Goal: Information Seeking & Learning: Learn about a topic

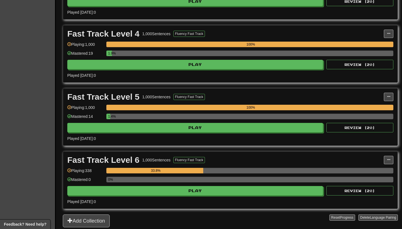
scroll to position [326, 0]
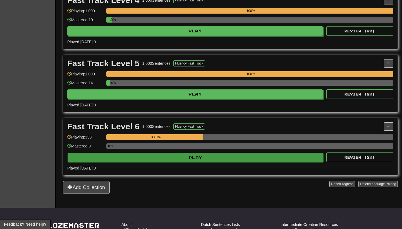
click at [173, 161] on button "Play" at bounding box center [196, 157] width 256 height 9
select select "**"
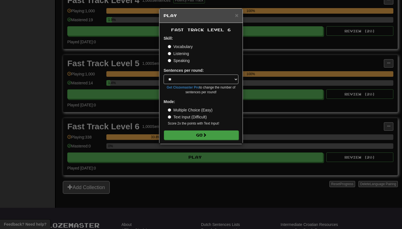
click at [194, 133] on button "Go" at bounding box center [201, 134] width 75 height 9
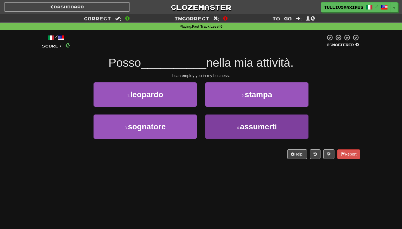
click at [237, 134] on button "4 . assumerti" at bounding box center [256, 126] width 103 height 24
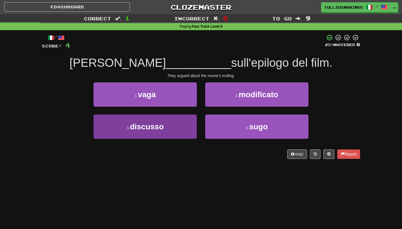
click at [189, 127] on button "3 . discusso" at bounding box center [144, 126] width 103 height 24
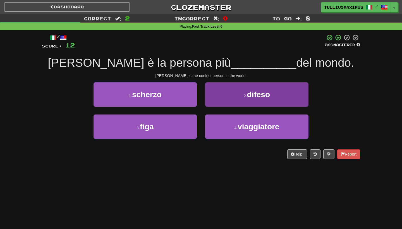
click at [214, 92] on button "2 . difeso" at bounding box center [256, 94] width 103 height 24
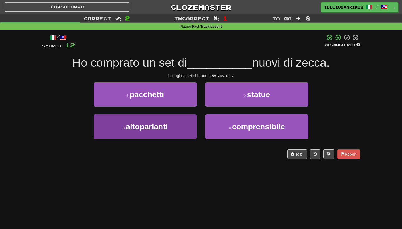
click at [189, 125] on button "3 . altoparlanti" at bounding box center [144, 126] width 103 height 24
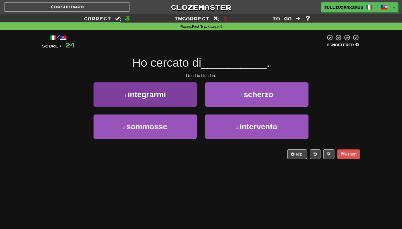
click at [187, 98] on button "1 . integrarmi" at bounding box center [144, 94] width 103 height 24
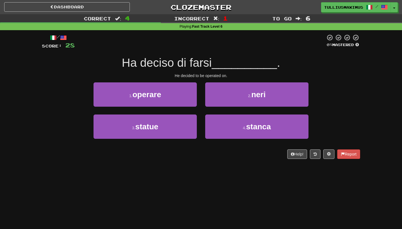
click at [187, 98] on button "1 . operare" at bounding box center [144, 94] width 103 height 24
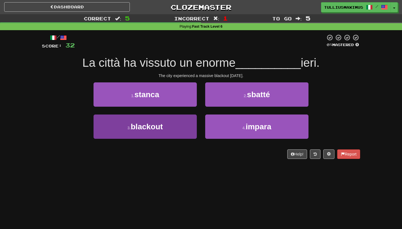
click at [174, 136] on button "3 . blackout" at bounding box center [144, 126] width 103 height 24
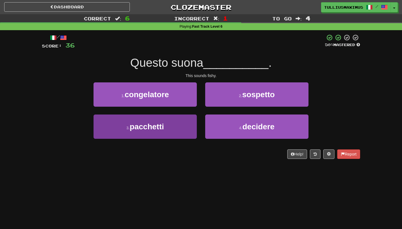
click at [178, 129] on button "3 . pacchetti" at bounding box center [144, 126] width 103 height 24
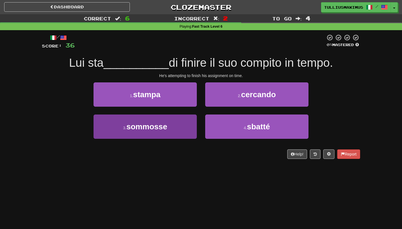
click at [168, 122] on button "3 . sommosse" at bounding box center [144, 126] width 103 height 24
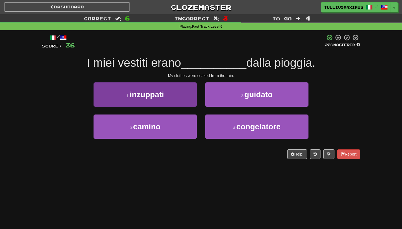
click at [183, 95] on button "1 . inzuppati" at bounding box center [144, 94] width 103 height 24
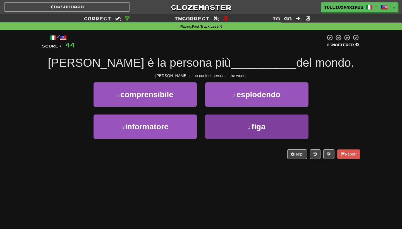
click at [240, 128] on button "4 . figa" at bounding box center [256, 126] width 103 height 24
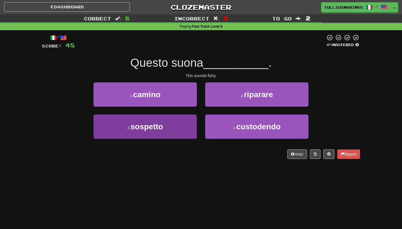
click at [181, 123] on button "3 . sospetto" at bounding box center [144, 126] width 103 height 24
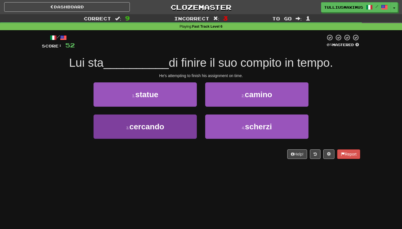
click at [179, 131] on button "3 . cercando" at bounding box center [144, 126] width 103 height 24
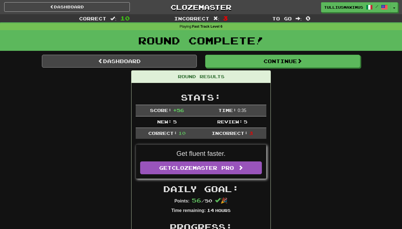
click at [160, 63] on link "Dashboard" at bounding box center [119, 61] width 155 height 13
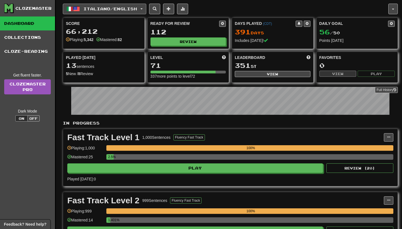
click at [87, 9] on span "Italiano / English" at bounding box center [110, 8] width 54 height 5
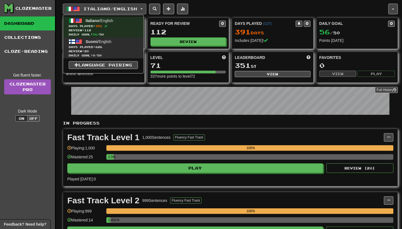
click at [91, 42] on span "Suomi" at bounding box center [92, 41] width 12 height 4
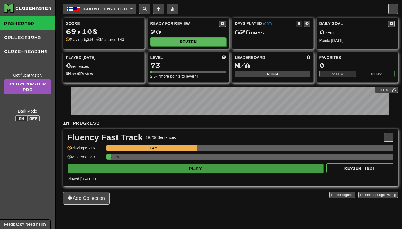
click at [230, 169] on button "Play" at bounding box center [196, 167] width 256 height 9
select select "**"
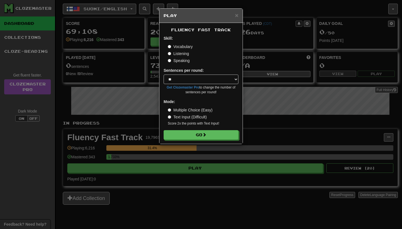
click at [208, 142] on div "Fluency Fast Track Skill: Vocabulary Listening Speaking Sentences per round: * …" at bounding box center [200, 83] width 83 height 121
click at [208, 133] on button "Go" at bounding box center [201, 134] width 75 height 9
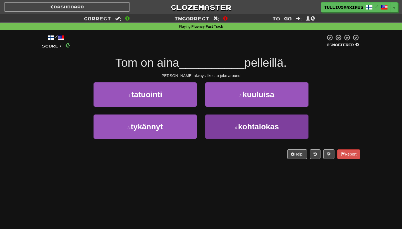
click at [212, 127] on button "4 . kohtalokas" at bounding box center [256, 126] width 103 height 24
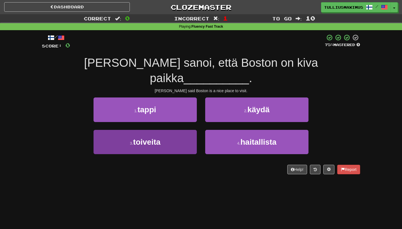
click at [186, 130] on button "3 . toiveita" at bounding box center [144, 142] width 103 height 24
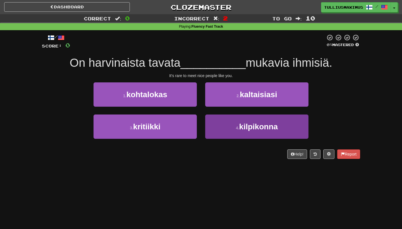
click at [211, 126] on button "4 . kilpikonna" at bounding box center [256, 126] width 103 height 24
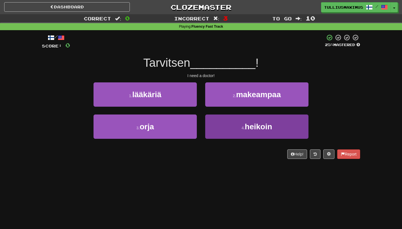
click at [214, 124] on button "4 . heikoin" at bounding box center [256, 126] width 103 height 24
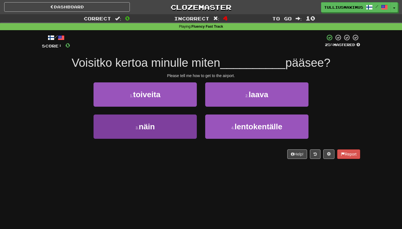
click at [188, 126] on button "3 . näin" at bounding box center [144, 126] width 103 height 24
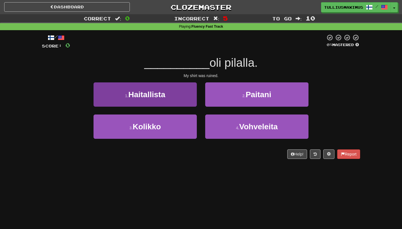
click at [193, 101] on button "1 . Haitallista" at bounding box center [144, 94] width 103 height 24
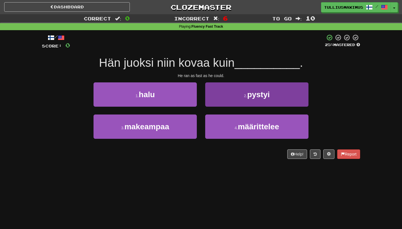
click at [216, 100] on button "2 . pystyi" at bounding box center [256, 94] width 103 height 24
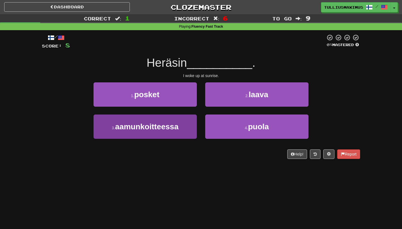
click at [182, 124] on button "3 . aamunkoitteessa" at bounding box center [144, 126] width 103 height 24
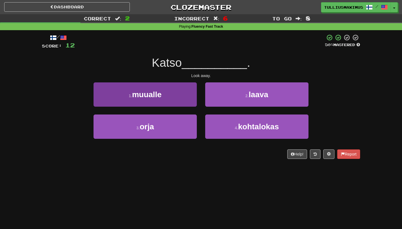
click at [187, 95] on button "1 . muualle" at bounding box center [144, 94] width 103 height 24
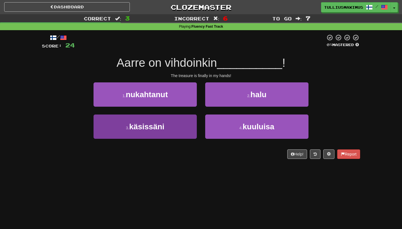
click at [187, 126] on button "3 . käsissäni" at bounding box center [144, 126] width 103 height 24
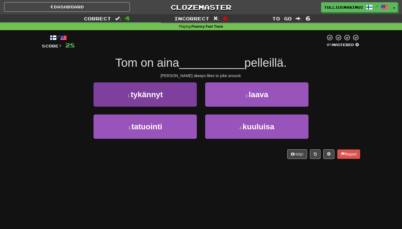
click at [189, 97] on button "1 . tykännyt" at bounding box center [144, 94] width 103 height 24
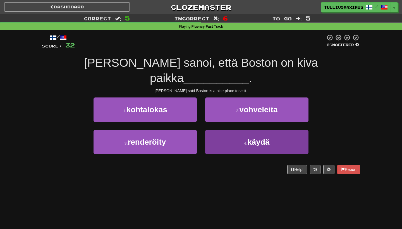
click at [225, 130] on button "4 . käydä" at bounding box center [256, 142] width 103 height 24
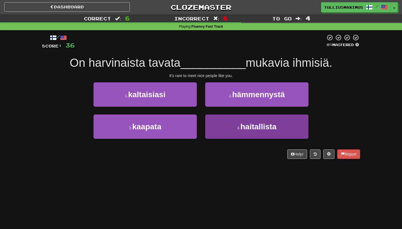
click at [221, 131] on button "4 . haitallista" at bounding box center [256, 126] width 103 height 24
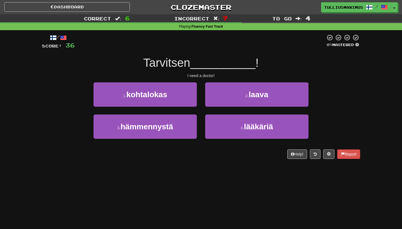
click at [221, 131] on button "4 . lääkäriä" at bounding box center [256, 126] width 103 height 24
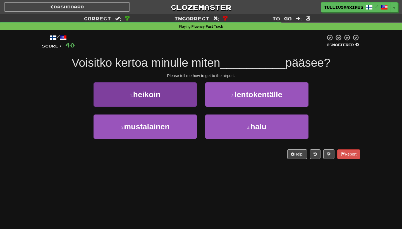
click at [181, 90] on button "1 . heikoin" at bounding box center [144, 94] width 103 height 24
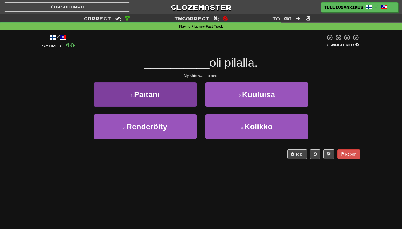
click at [188, 103] on button "1 . Paitani" at bounding box center [144, 94] width 103 height 24
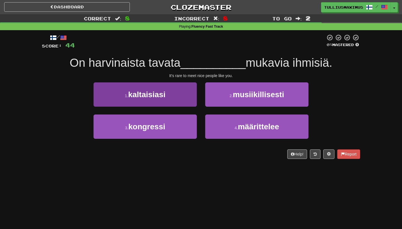
click at [186, 97] on button "1 . kaltaisiasi" at bounding box center [144, 94] width 103 height 24
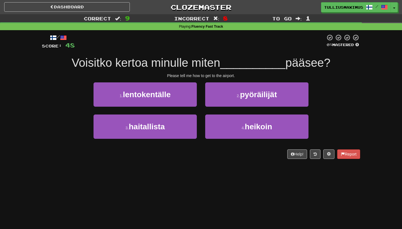
click at [186, 97] on button "1 . lentokentälle" at bounding box center [144, 94] width 103 height 24
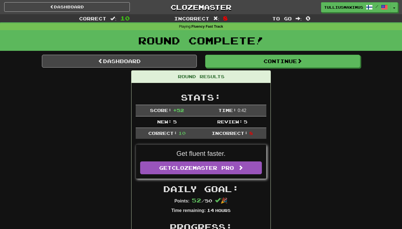
click at [117, 53] on div "Round Complete!" at bounding box center [201, 42] width 402 height 25
click at [113, 62] on link "Dashboard" at bounding box center [119, 61] width 155 height 13
